Goal: Transaction & Acquisition: Obtain resource

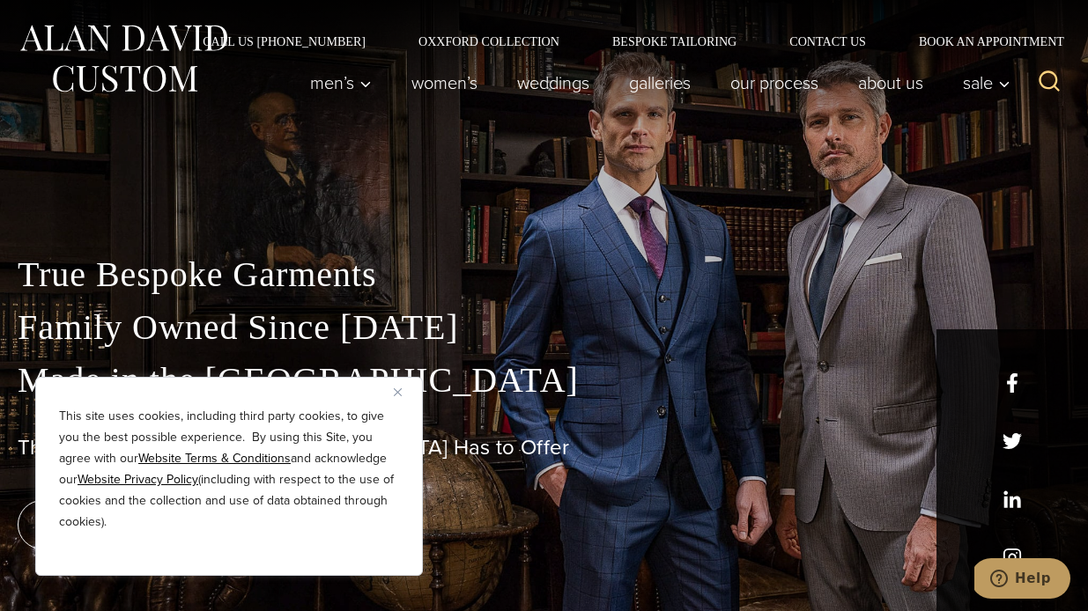
click at [402, 395] on button "Close" at bounding box center [404, 391] width 21 height 21
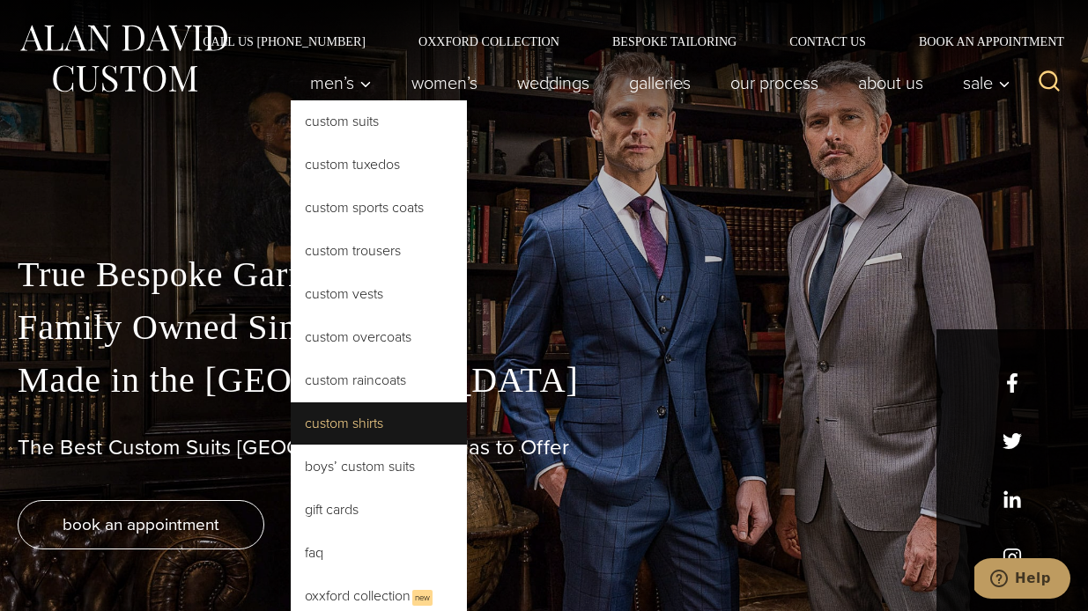
click at [344, 419] on link "Custom Shirts" at bounding box center [379, 423] width 176 height 42
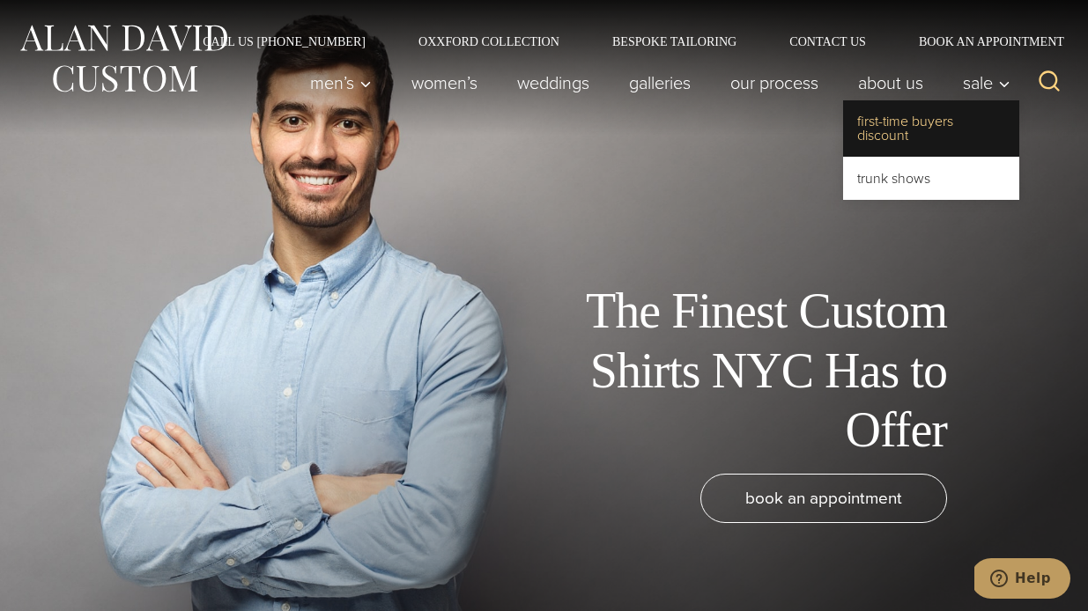
click at [917, 127] on link "First-Time Buyers Discount" at bounding box center [931, 128] width 176 height 56
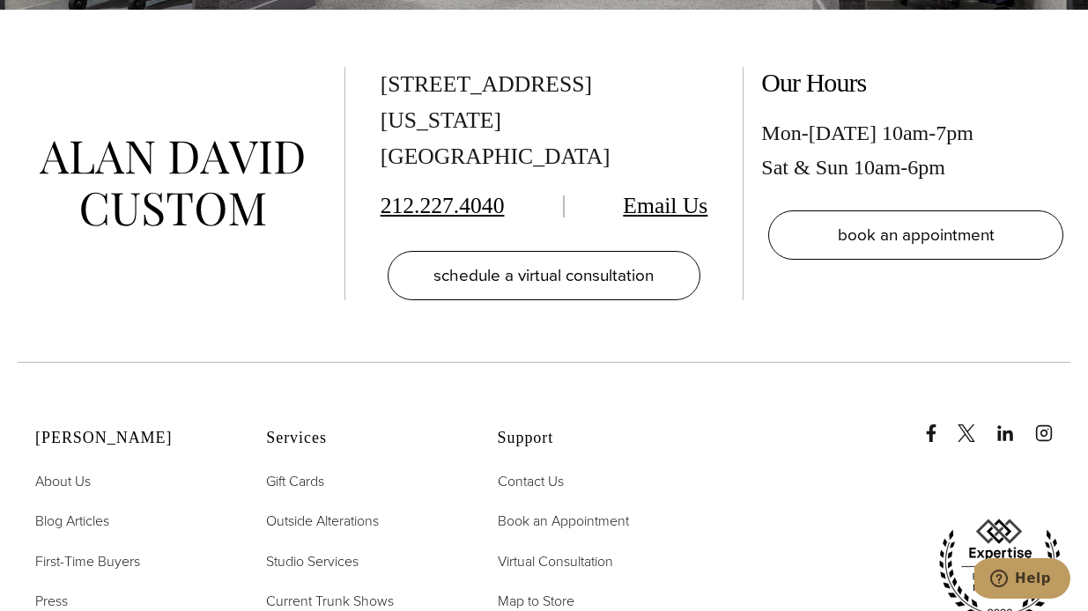
scroll to position [3562, 0]
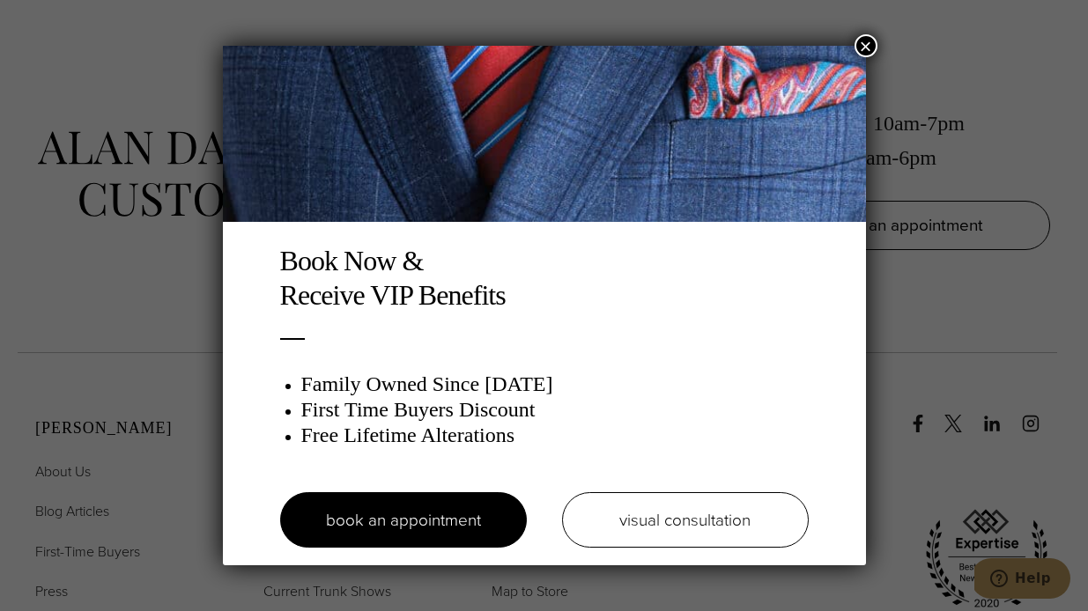
click at [867, 40] on button "×" at bounding box center [865, 45] width 23 height 23
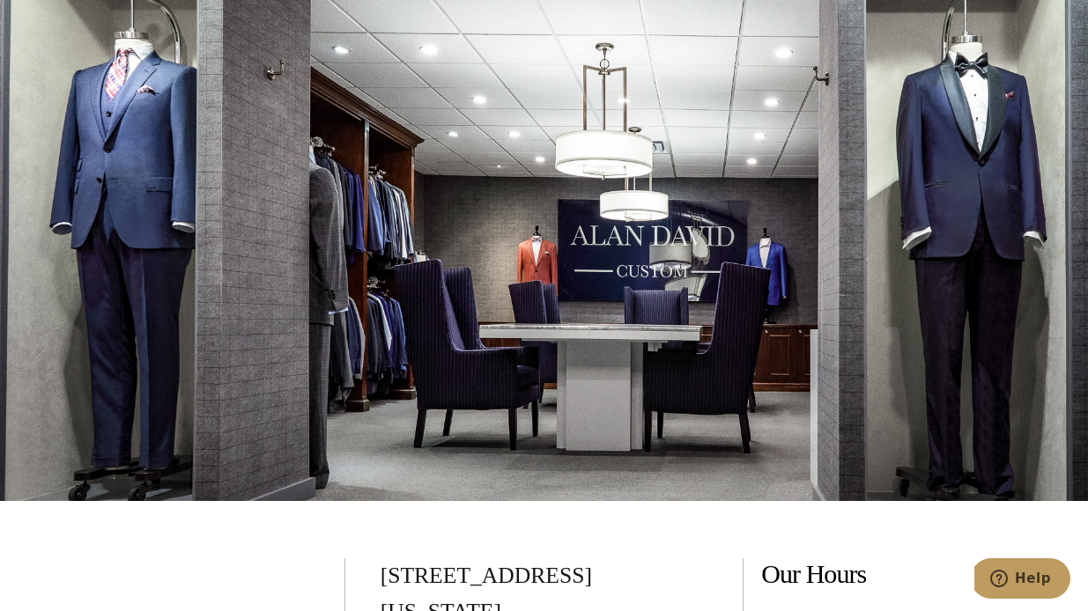
scroll to position [3222, 0]
